Goal: Use online tool/utility: Utilize a website feature to perform a specific function

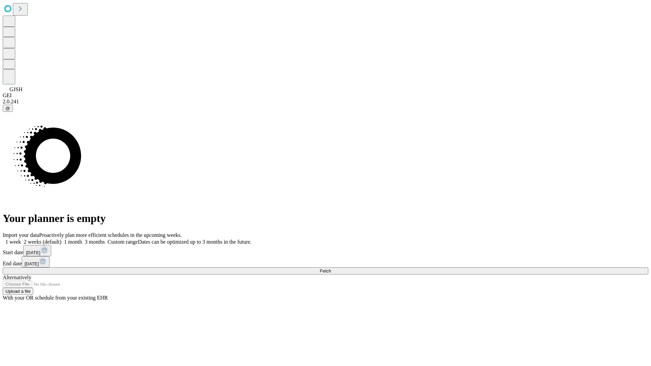
click at [331, 269] on span "Fetch" at bounding box center [325, 271] width 11 height 5
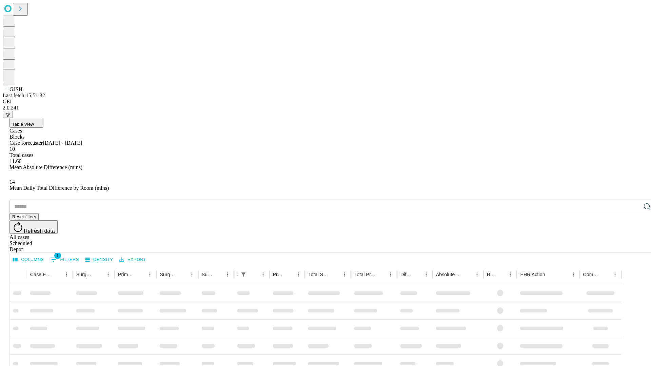
click at [34, 122] on span "Table View" at bounding box center [23, 124] width 22 height 5
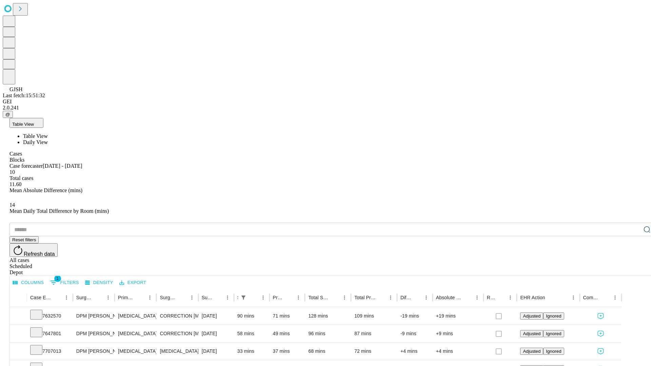
click at [48, 139] on span "Daily View" at bounding box center [35, 142] width 25 height 6
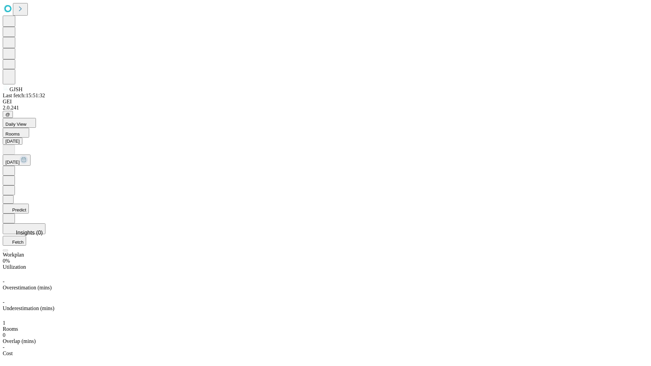
click at [29, 204] on button "Predict" at bounding box center [16, 209] width 26 height 10
